Goal: Information Seeking & Learning: Learn about a topic

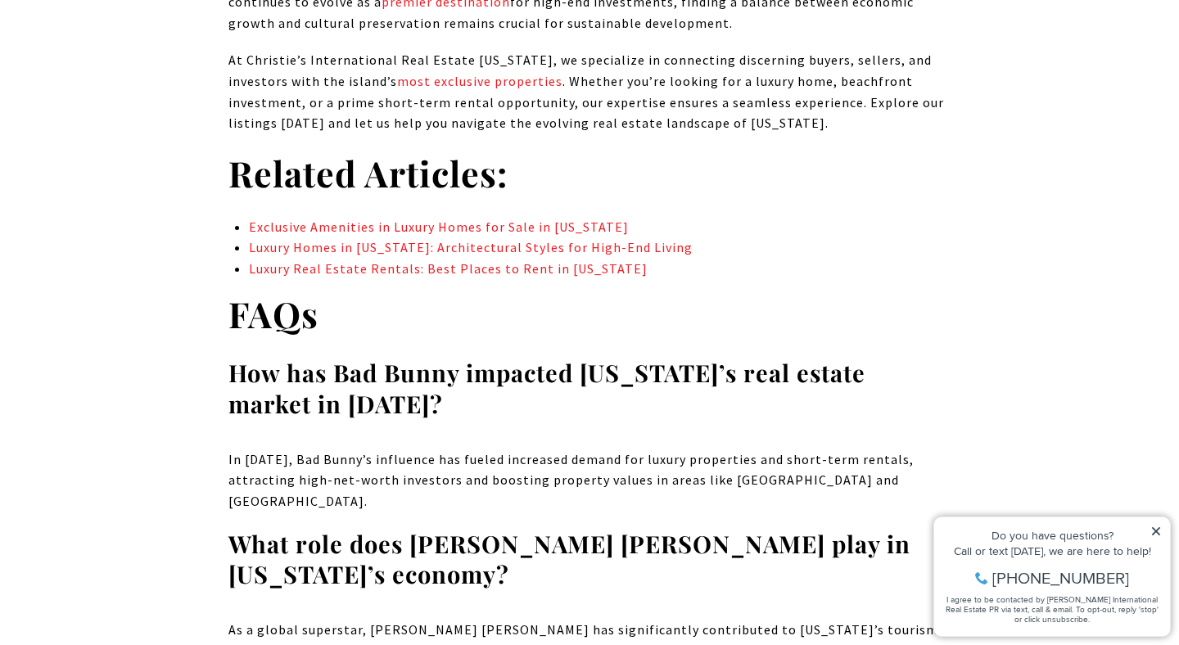
scroll to position [10263, 0]
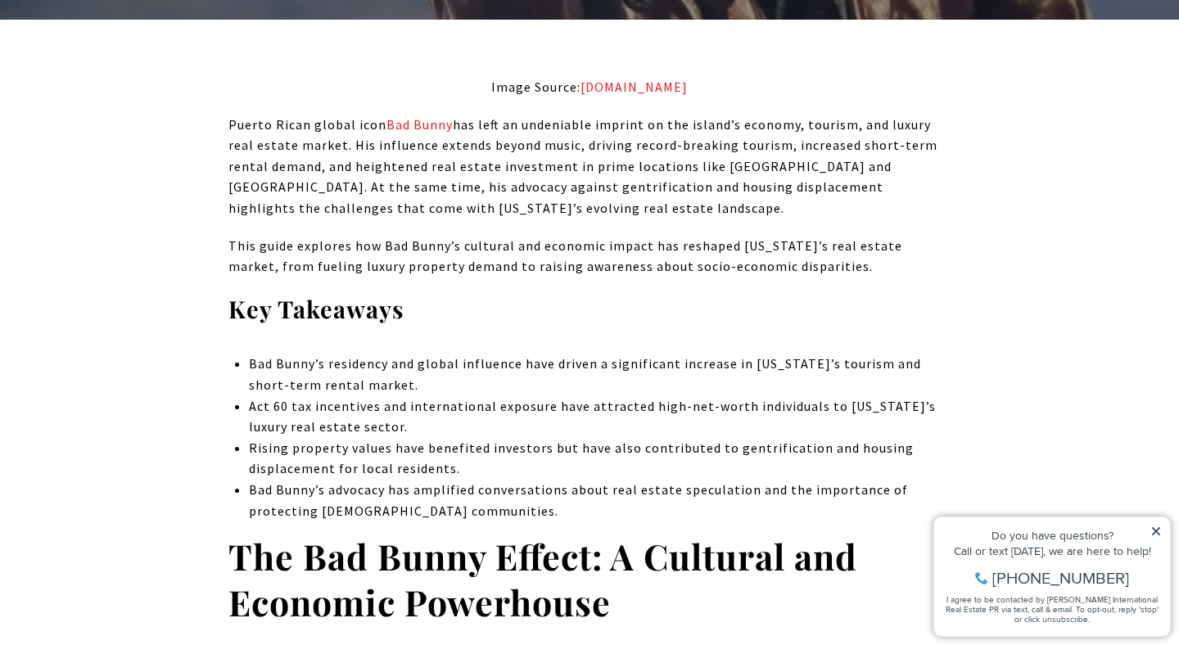
scroll to position [793, 0]
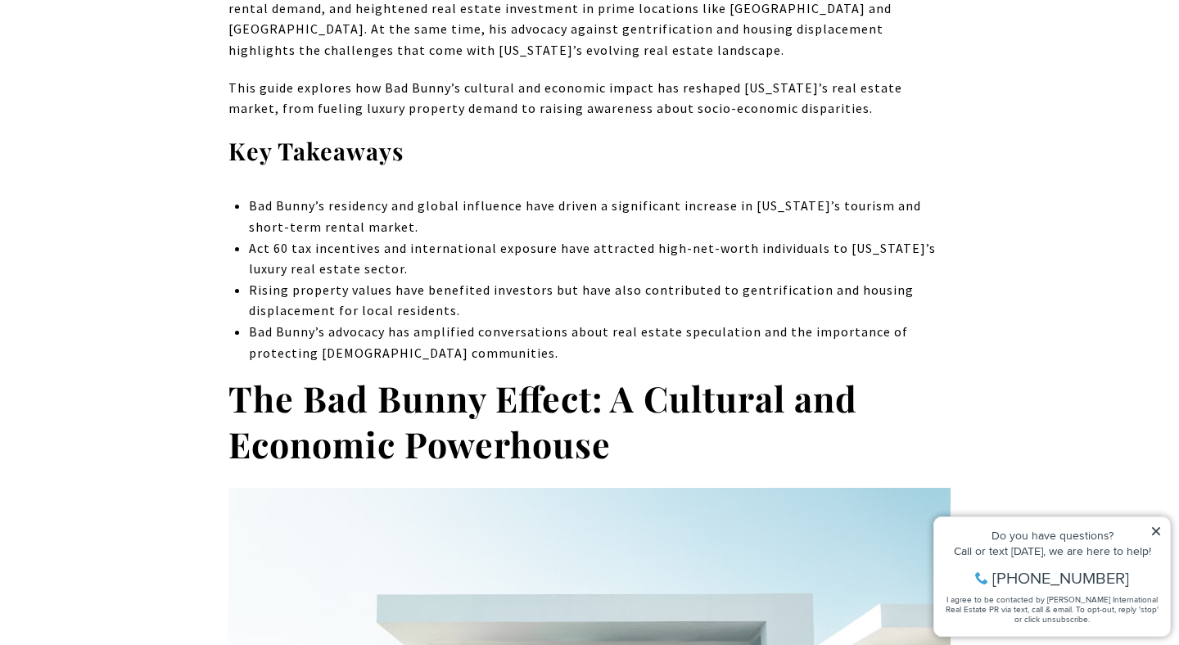
click at [477, 269] on p "Act 60 tax incentives and international exposure have attracted high-net-worth …" at bounding box center [600, 259] width 702 height 42
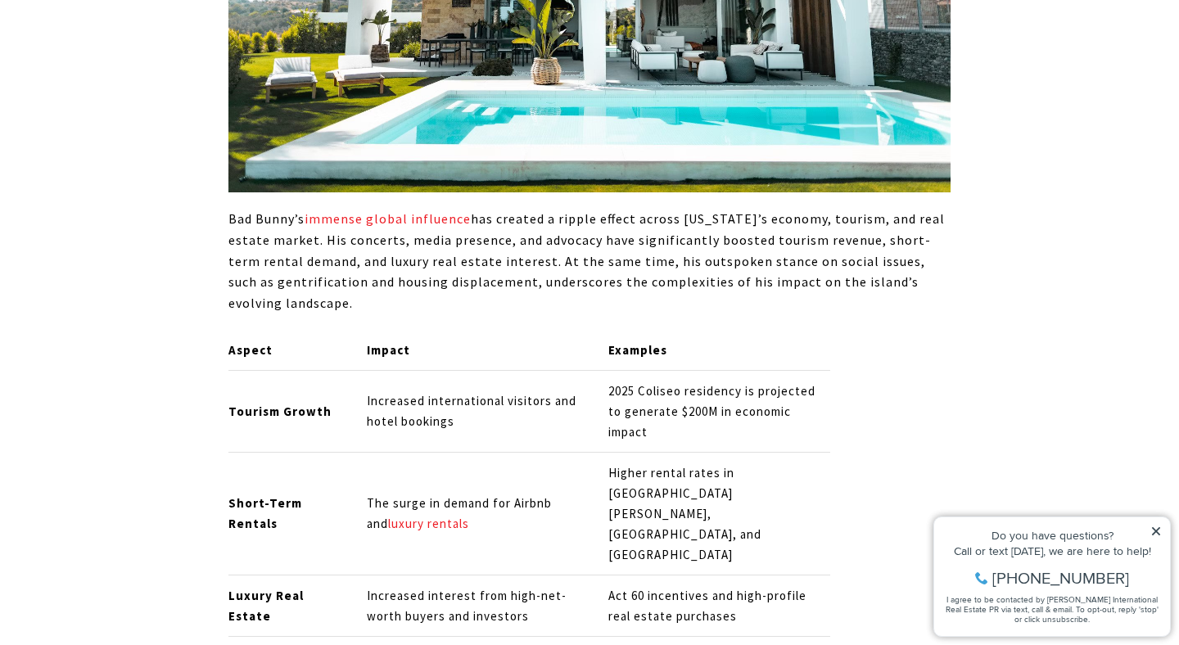
scroll to position [1614, 0]
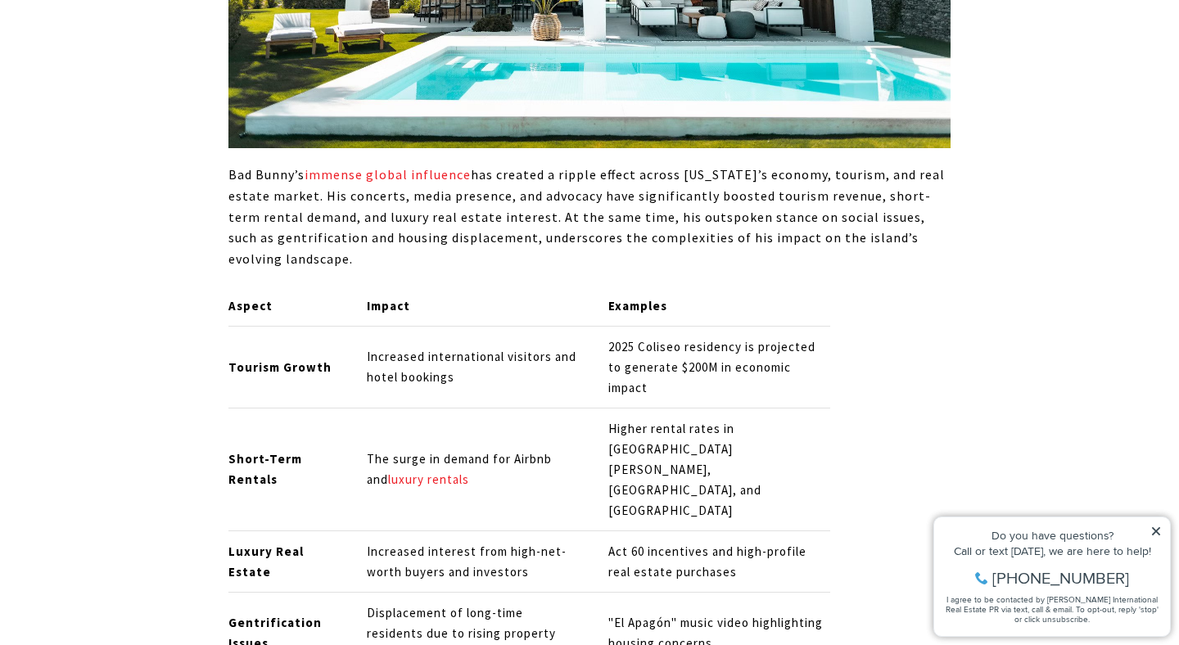
click at [654, 390] on p "2025 Coliseo residency is projected to generate $200M in economic impact" at bounding box center [719, 367] width 222 height 61
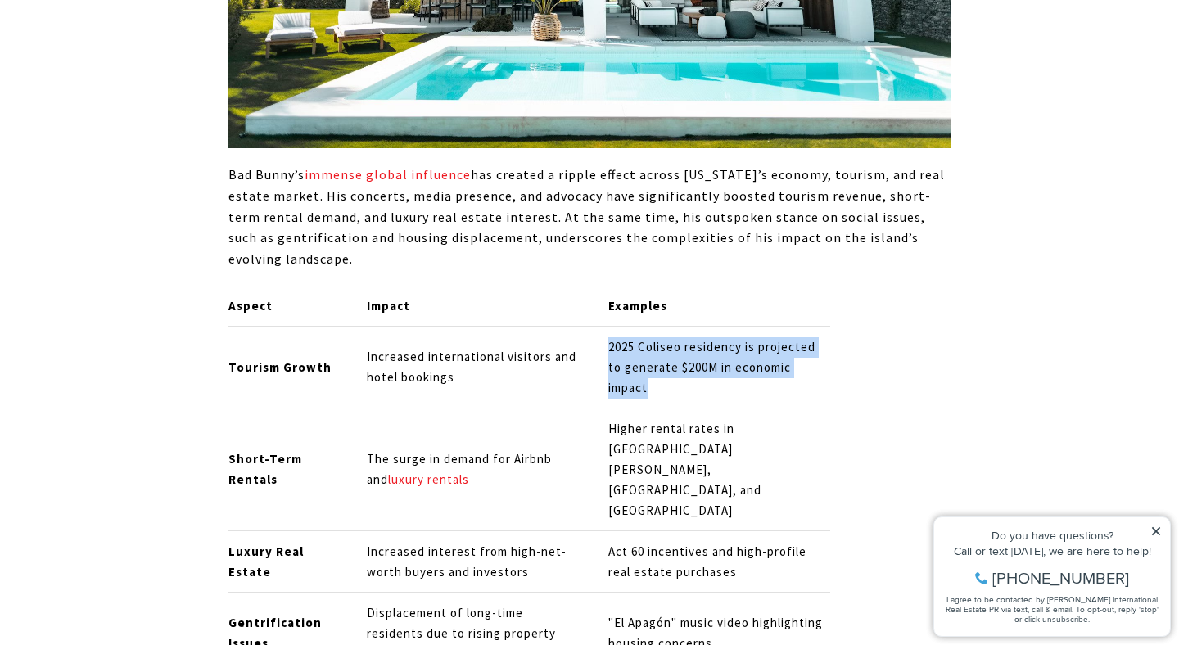
click at [654, 390] on p "2025 Coliseo residency is projected to generate $200M in economic impact" at bounding box center [719, 367] width 222 height 61
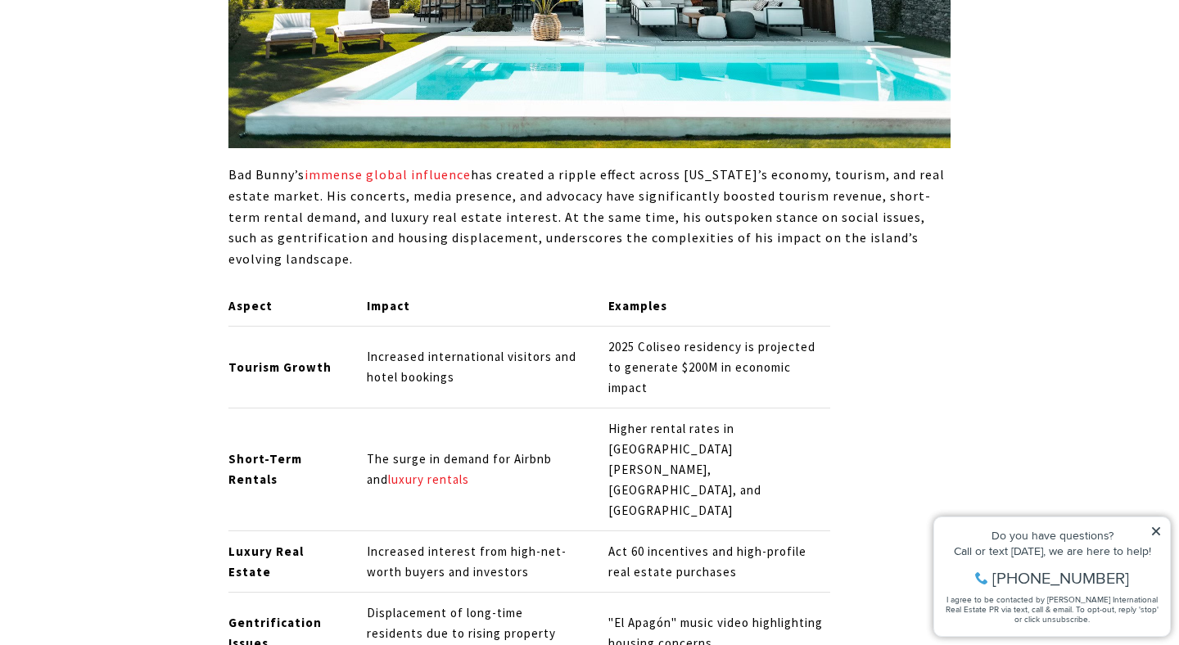
click at [554, 353] on p "Increased international visitors and hotel bookings" at bounding box center [474, 367] width 214 height 41
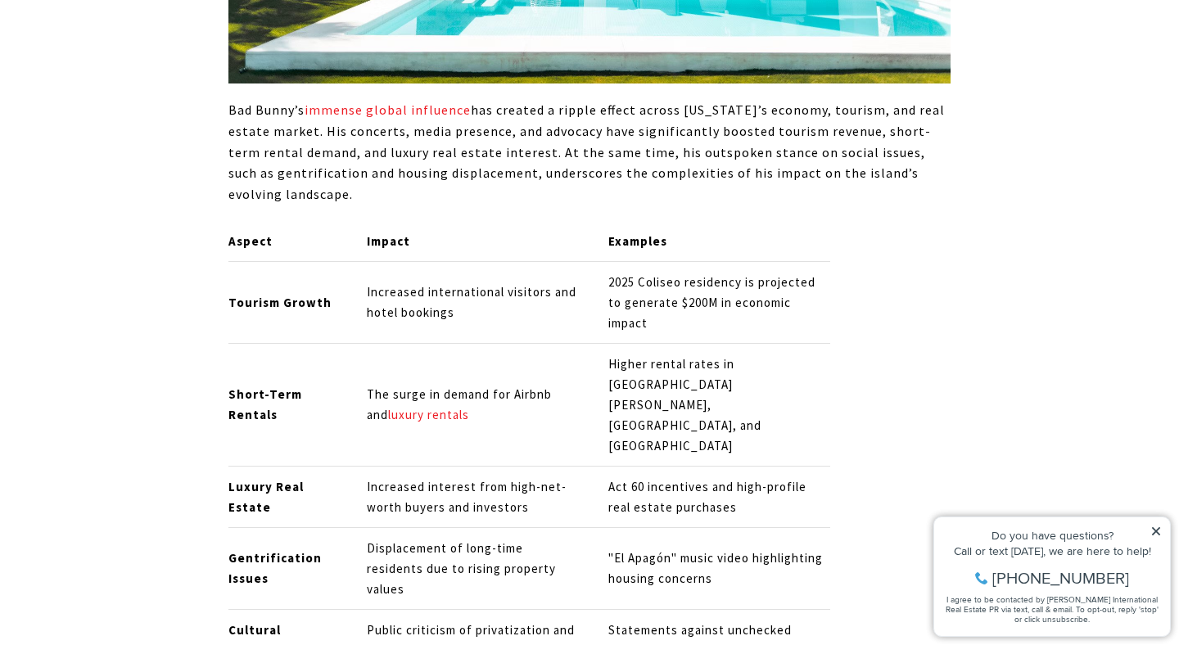
scroll to position [1680, 0]
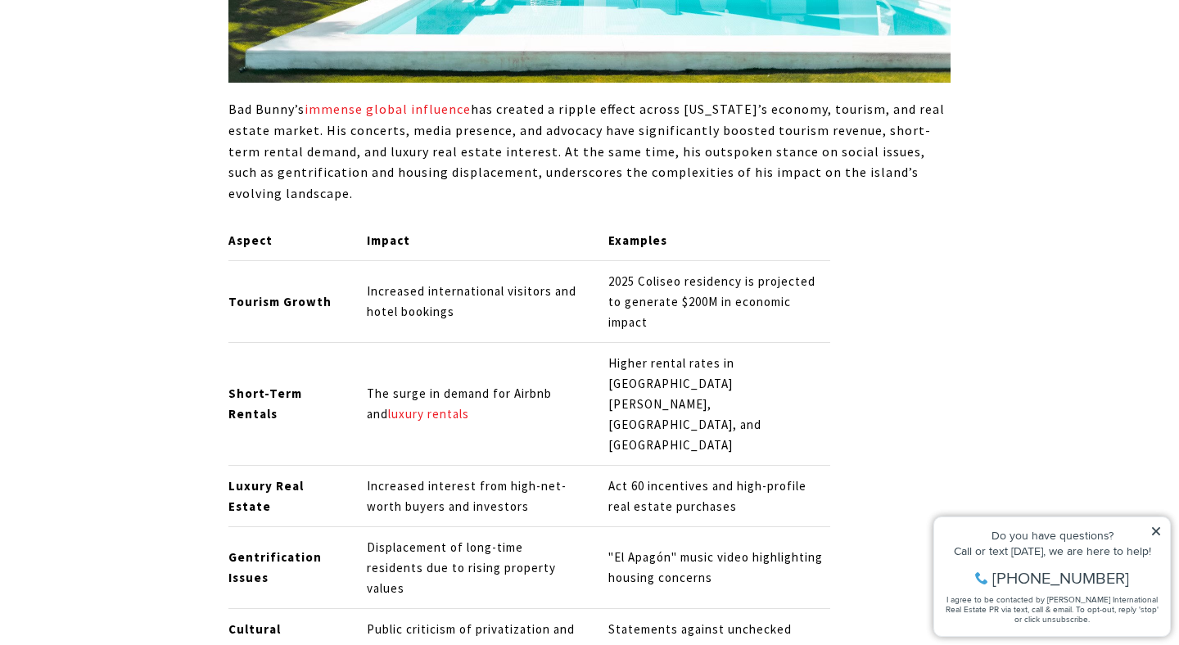
click at [628, 548] on p ""El Apagón" music video highlighting housing concerns" at bounding box center [719, 568] width 222 height 41
click at [634, 548] on p ""El Apagón" music video highlighting housing concerns" at bounding box center [719, 568] width 222 height 41
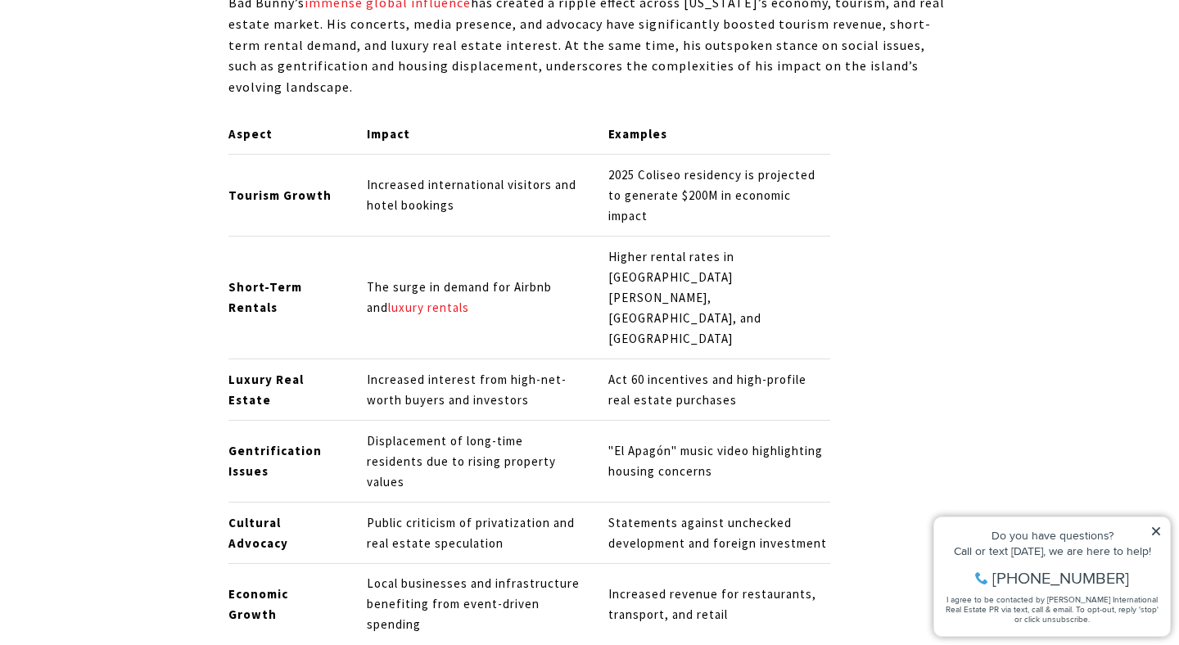
scroll to position [1788, 0]
click at [628, 512] on p "Statements against unchecked development and foreign investment" at bounding box center [719, 532] width 222 height 41
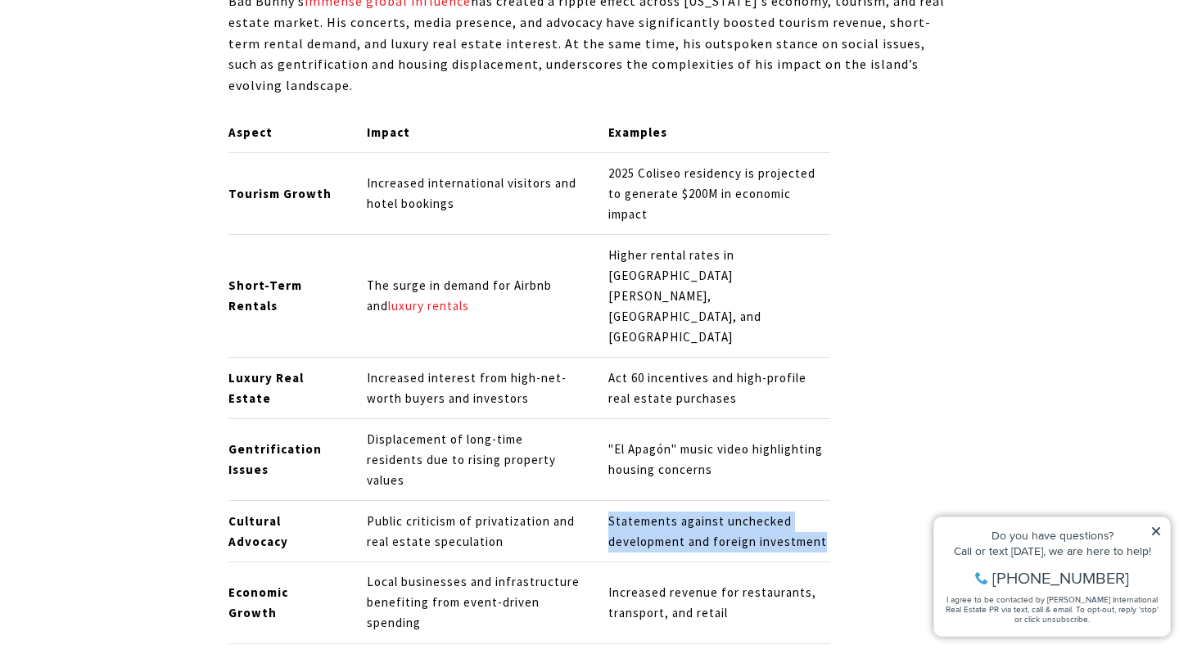
click at [628, 512] on p "Statements against unchecked development and foreign investment" at bounding box center [719, 532] width 222 height 41
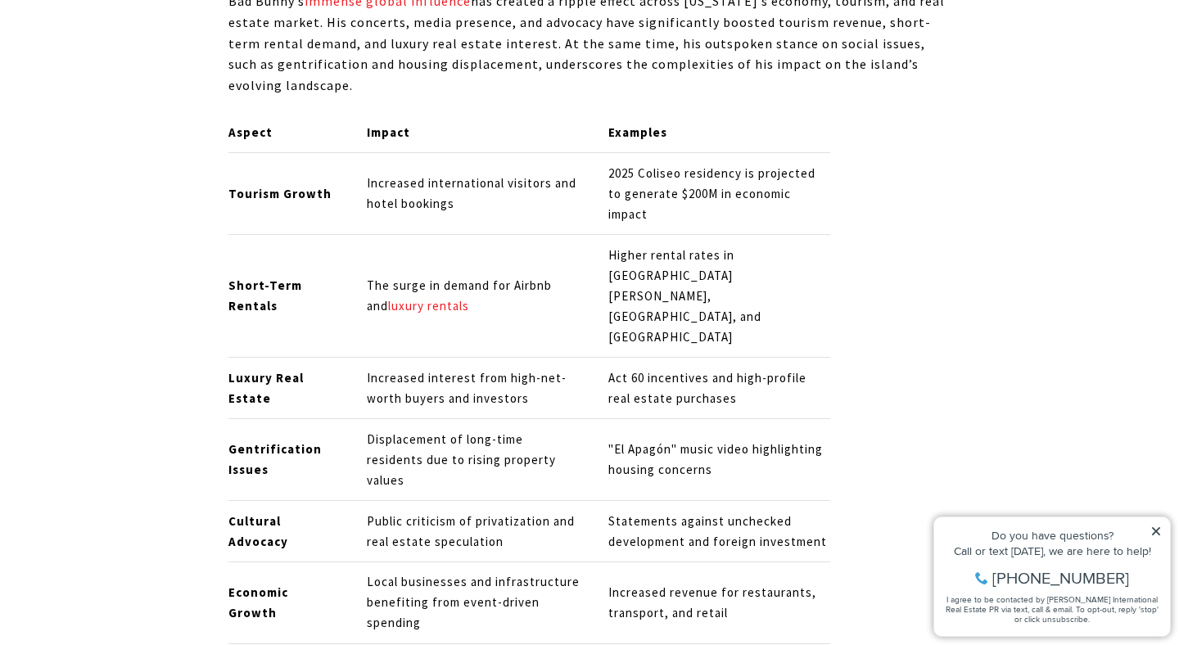
click at [520, 430] on p "Displacement of long-time residents due to rising property values" at bounding box center [474, 460] width 214 height 61
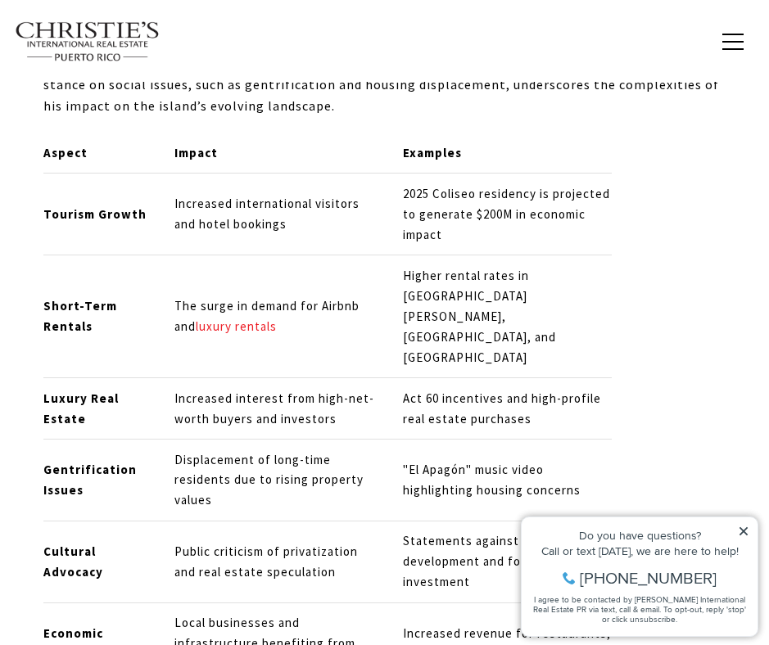
scroll to position [1765, 0]
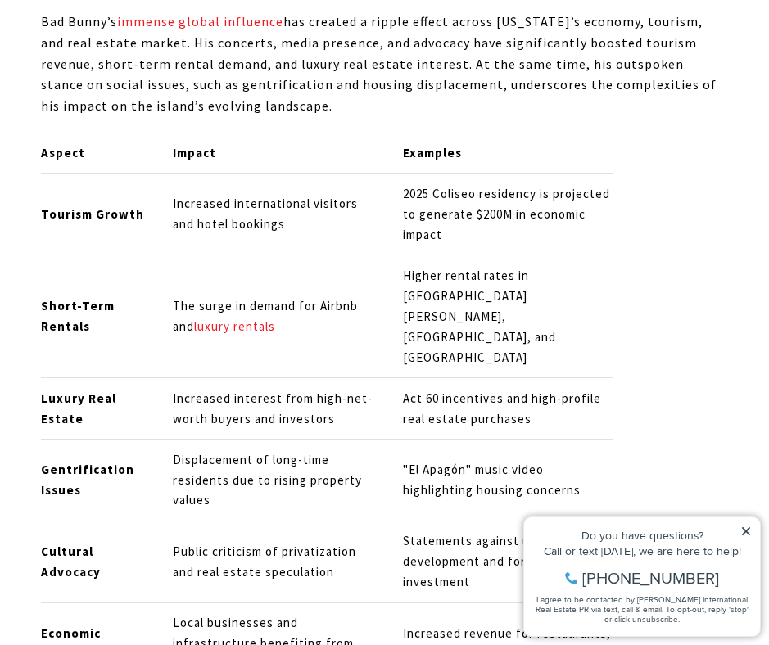
click at [422, 460] on p ""El Apagón" music video highlighting housing concerns" at bounding box center [508, 480] width 210 height 41
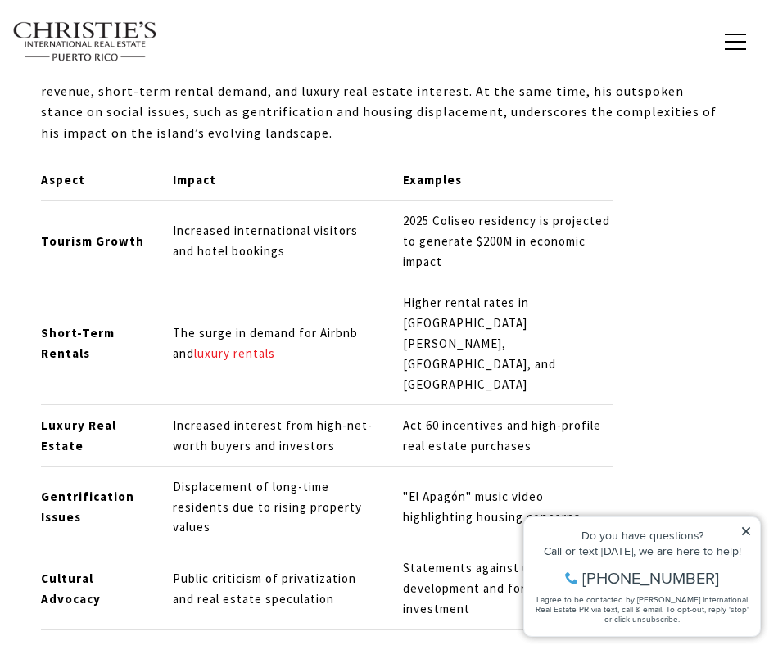
scroll to position [1699, 0]
